Goal: Entertainment & Leisure: Consume media (video, audio)

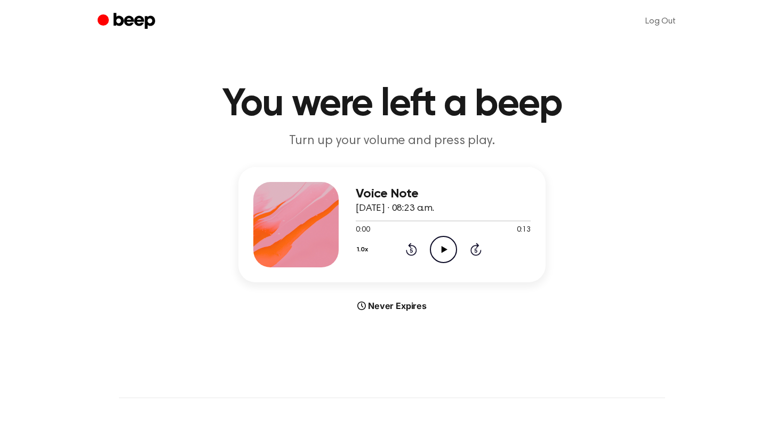
click at [441, 248] on icon at bounding box center [444, 249] width 6 height 7
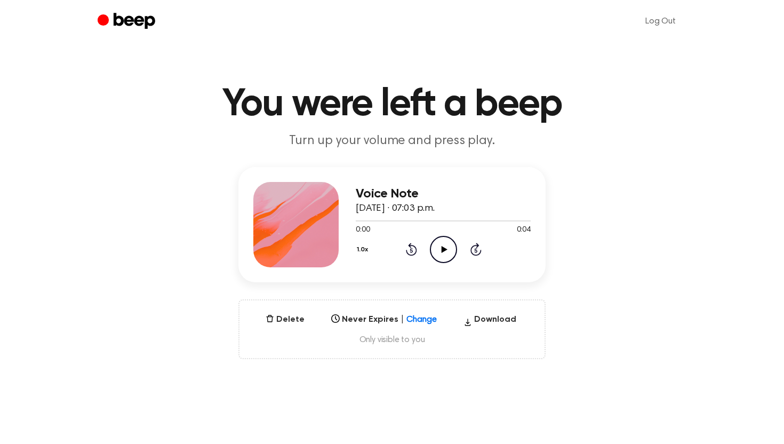
click at [443, 254] on icon "Play Audio" at bounding box center [443, 249] width 27 height 27
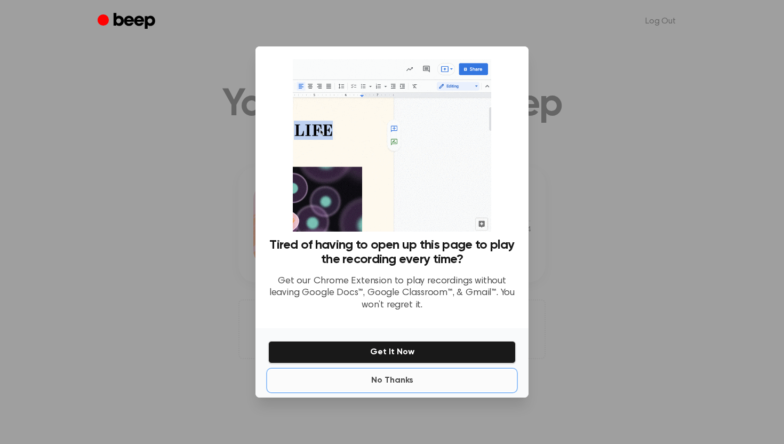
click at [389, 381] on button "No Thanks" at bounding box center [392, 380] width 248 height 21
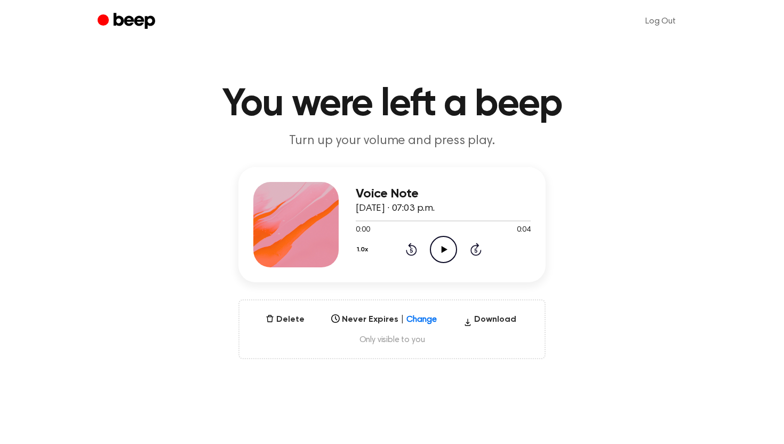
click at [440, 249] on icon "Play Audio" at bounding box center [443, 249] width 27 height 27
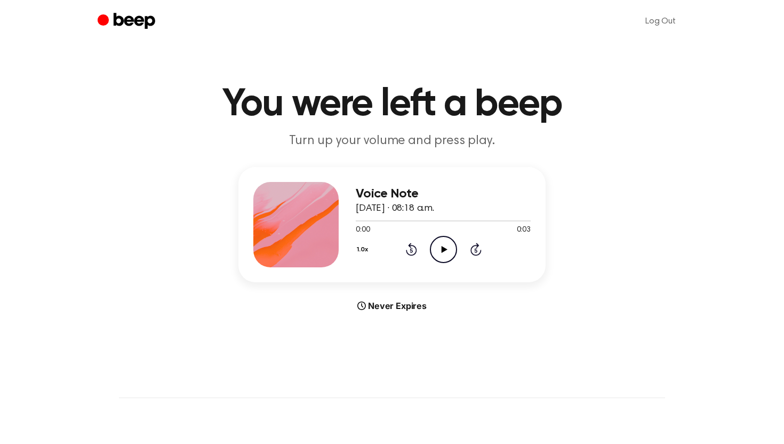
click at [436, 254] on icon "Play Audio" at bounding box center [443, 249] width 27 height 27
click at [451, 246] on icon "Play Audio" at bounding box center [443, 249] width 27 height 27
click at [447, 245] on icon "Play Audio" at bounding box center [443, 249] width 27 height 27
click at [449, 254] on icon "Play Audio" at bounding box center [443, 249] width 27 height 27
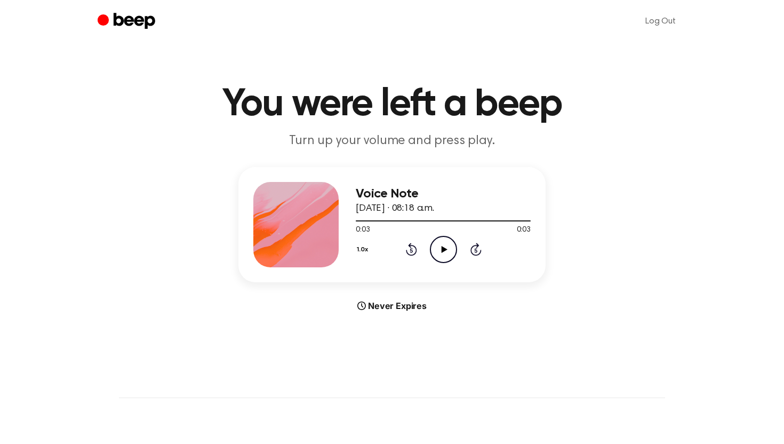
click at [449, 254] on icon "Play Audio" at bounding box center [443, 249] width 27 height 27
click at [436, 246] on icon "Play Audio" at bounding box center [443, 249] width 27 height 27
click at [437, 245] on icon "Play Audio" at bounding box center [443, 249] width 27 height 27
click at [441, 261] on icon "Play Audio" at bounding box center [443, 249] width 27 height 27
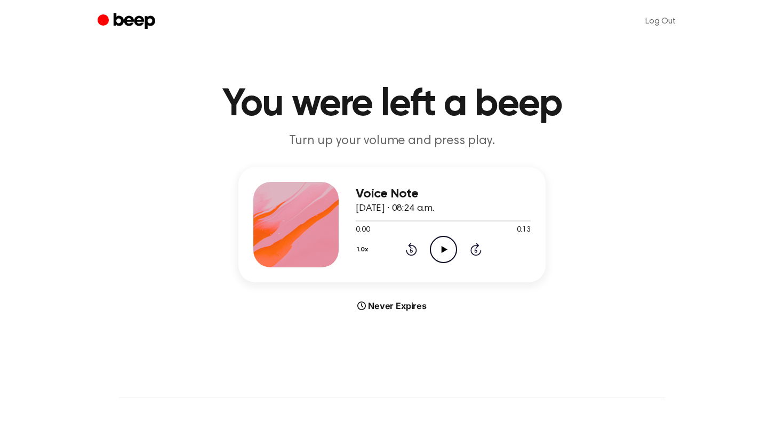
click at [437, 248] on icon "Play Audio" at bounding box center [443, 249] width 27 height 27
click at [444, 257] on icon "Play Audio" at bounding box center [443, 249] width 27 height 27
